Goal: Task Accomplishment & Management: Use online tool/utility

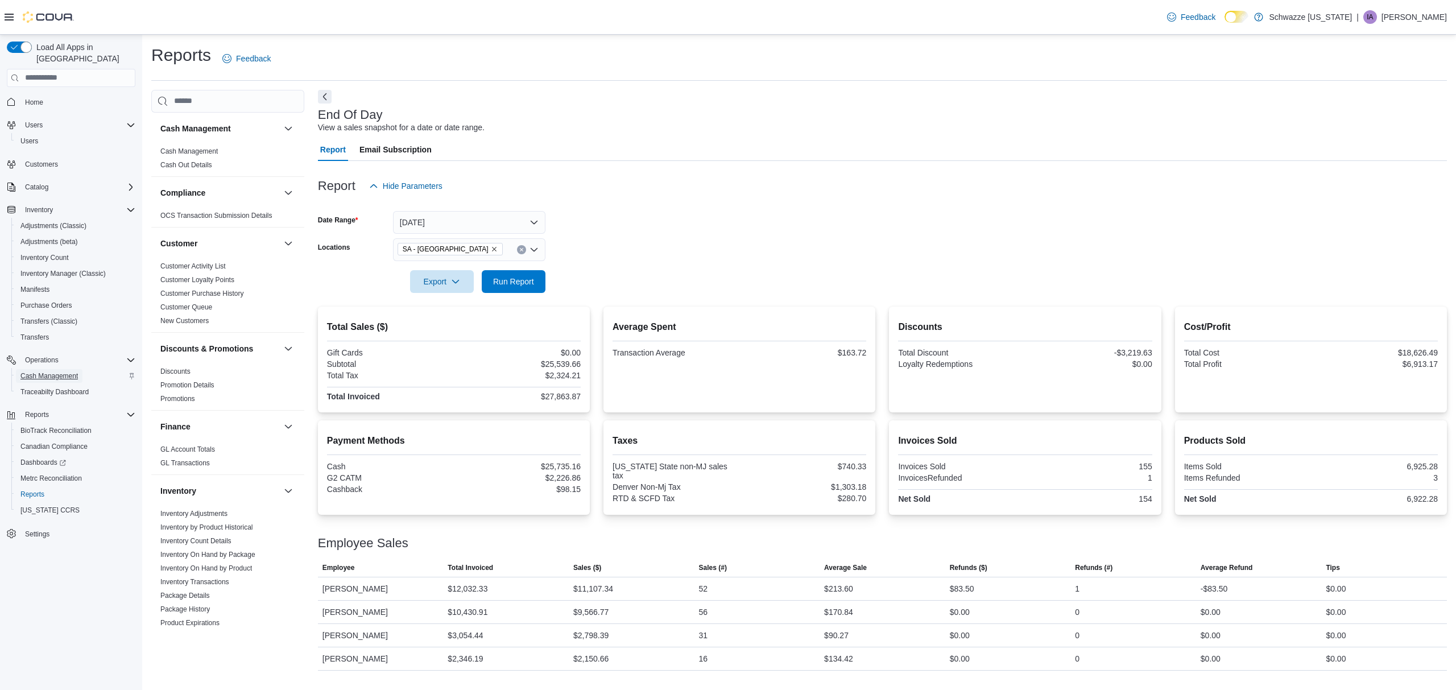
click at [64, 371] on span "Cash Management" at bounding box center [48, 375] width 57 height 9
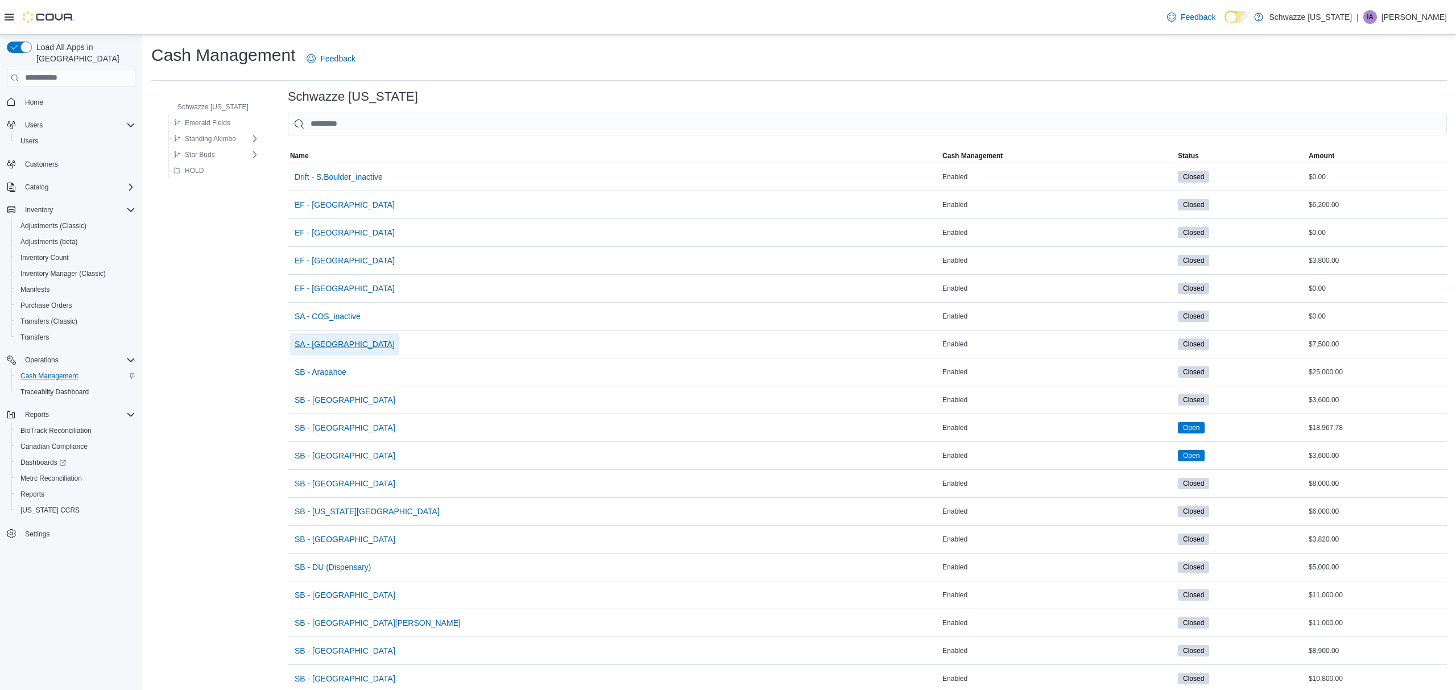
click at [330, 343] on span "SA - [GEOGRAPHIC_DATA]" at bounding box center [345, 343] width 100 height 11
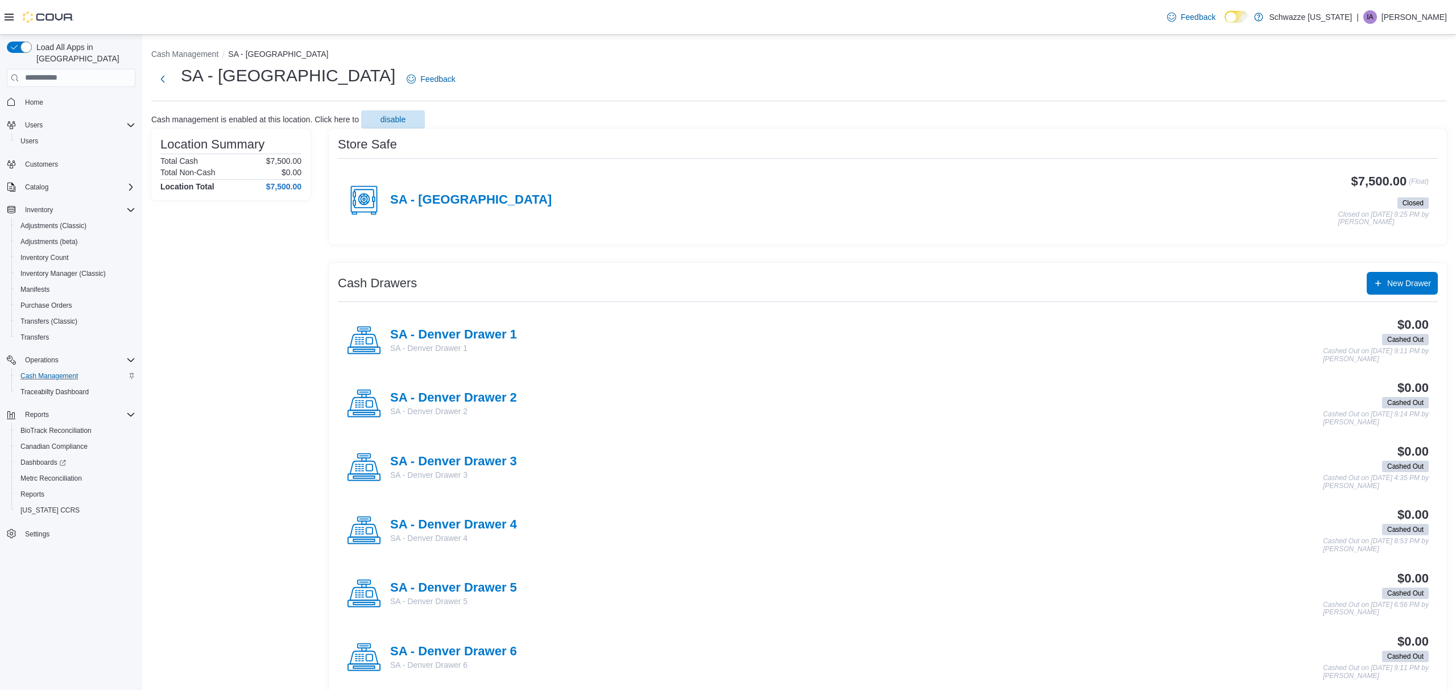
scroll to position [4, 0]
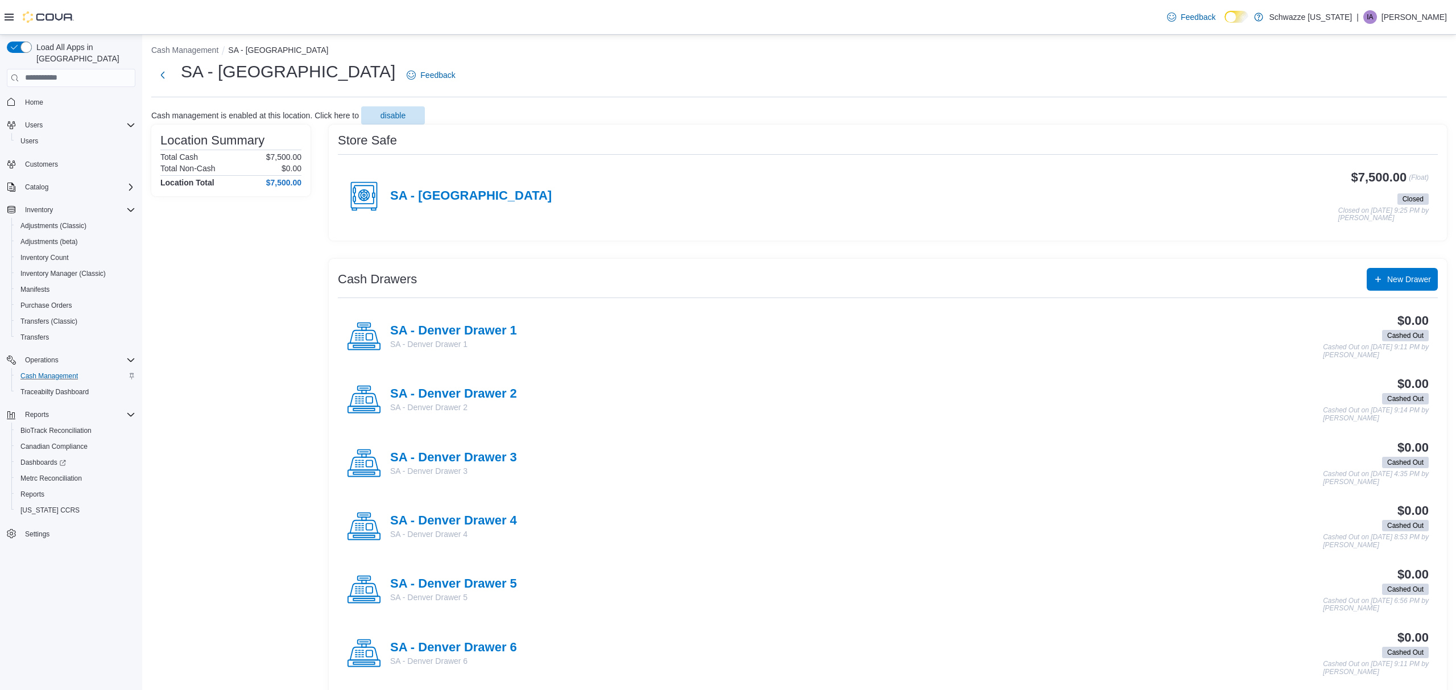
click at [428, 204] on div "SA - [GEOGRAPHIC_DATA]" at bounding box center [449, 196] width 205 height 34
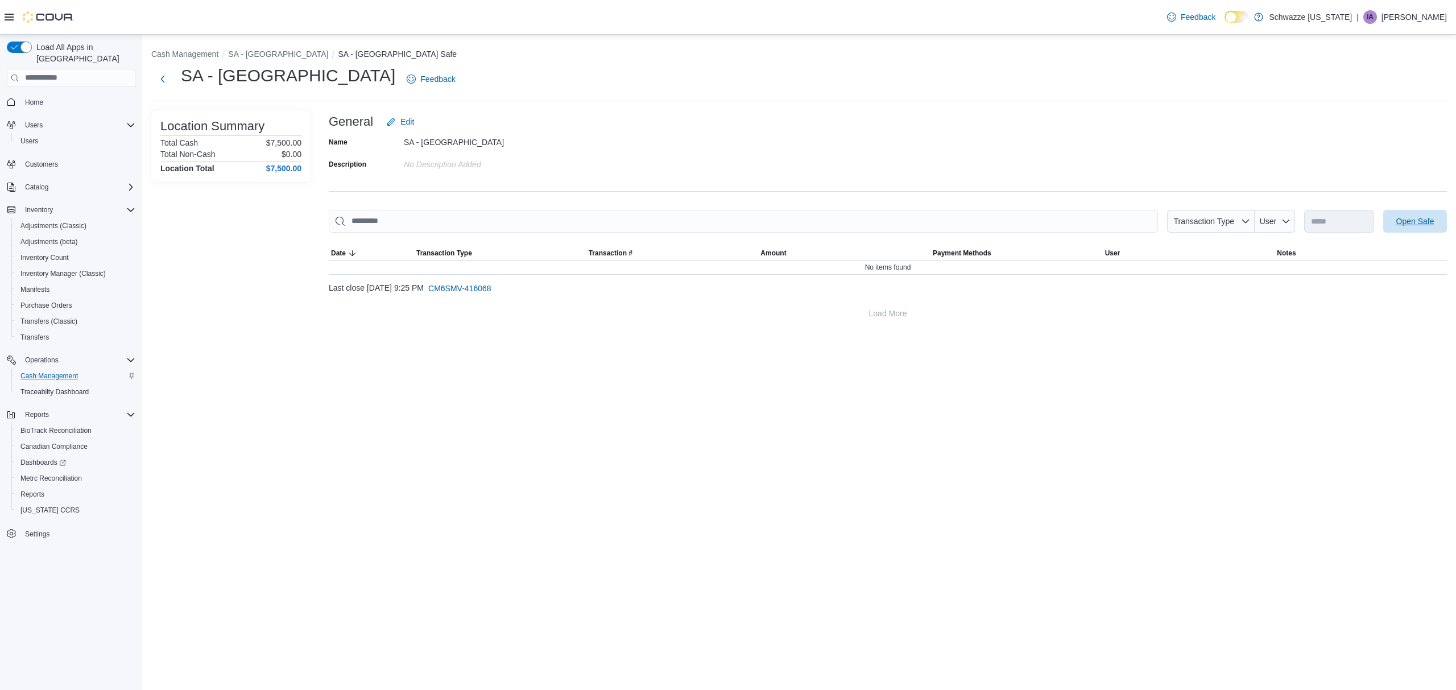
click at [1422, 225] on span "Open Safe" at bounding box center [1415, 221] width 38 height 11
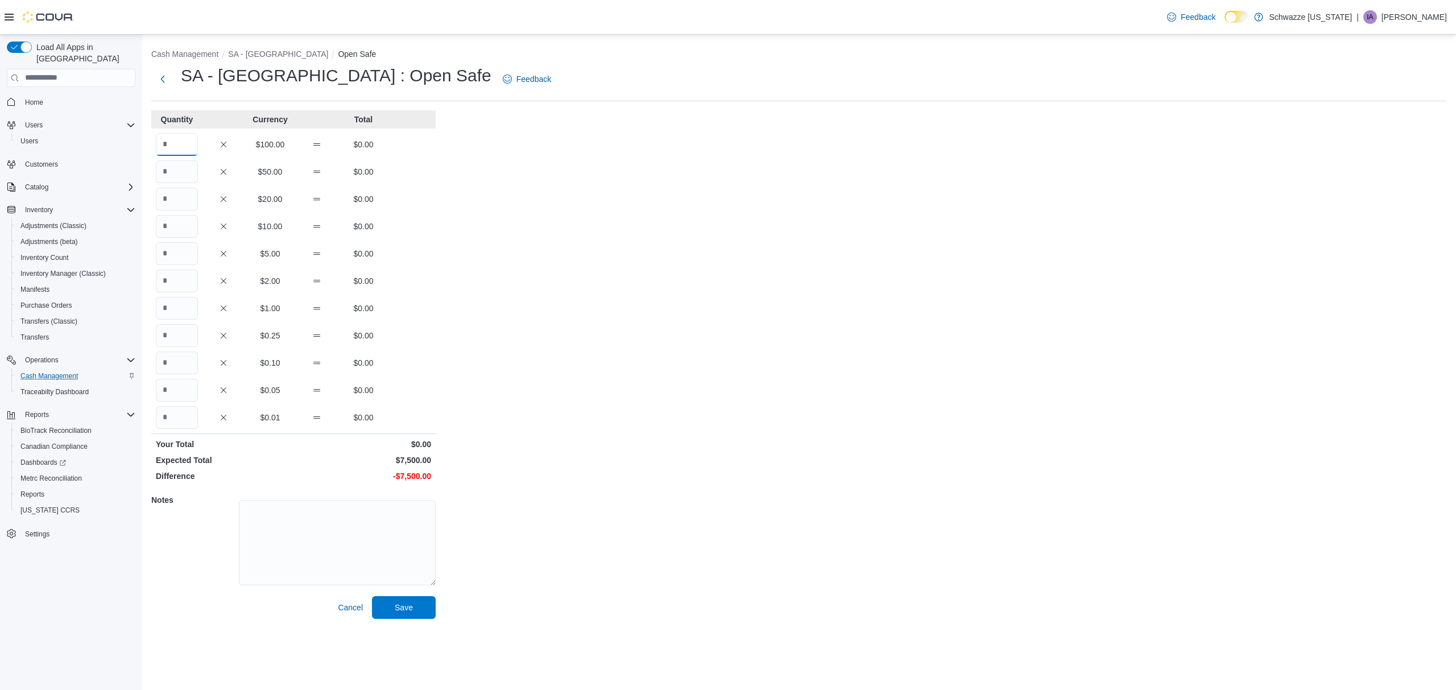
click at [184, 143] on input "Quantity" at bounding box center [177, 144] width 42 height 23
type input "**"
click at [400, 609] on span "Save" at bounding box center [404, 606] width 18 height 11
